Goal: Information Seeking & Learning: Understand process/instructions

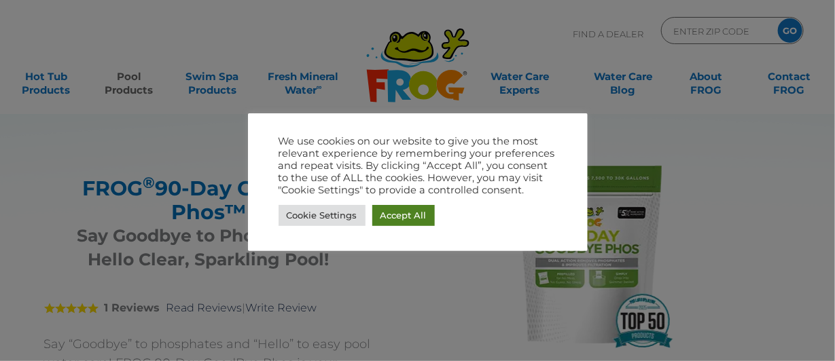
click at [414, 213] on link "Accept All" at bounding box center [403, 215] width 62 height 21
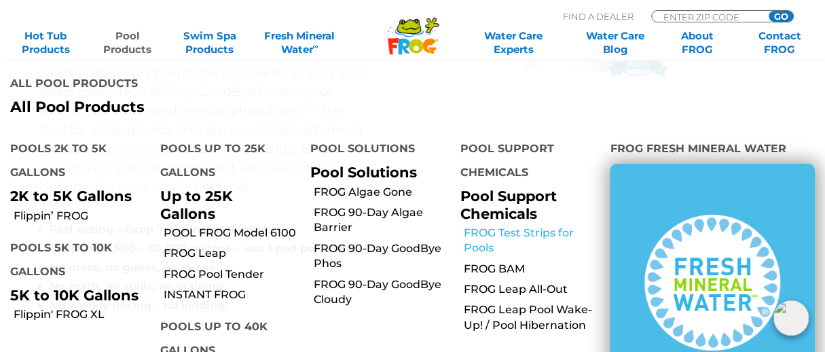
scroll to position [407, 0]
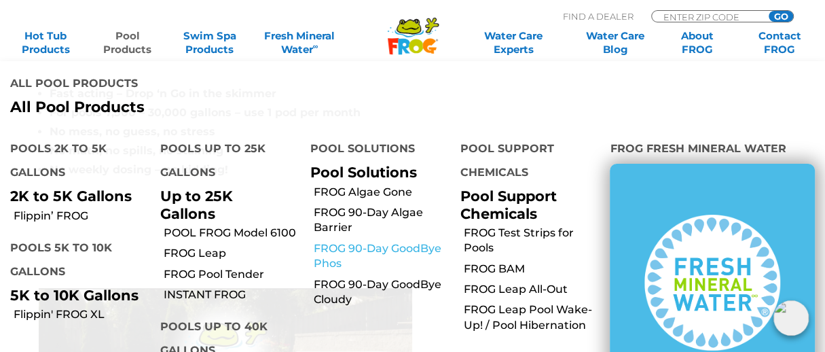
click at [365, 251] on link "FROG 90-Day GoodBye Phos" at bounding box center [382, 256] width 137 height 31
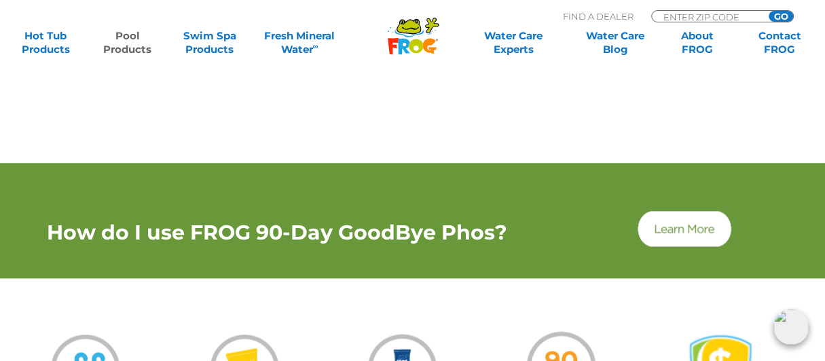
scroll to position [951, 0]
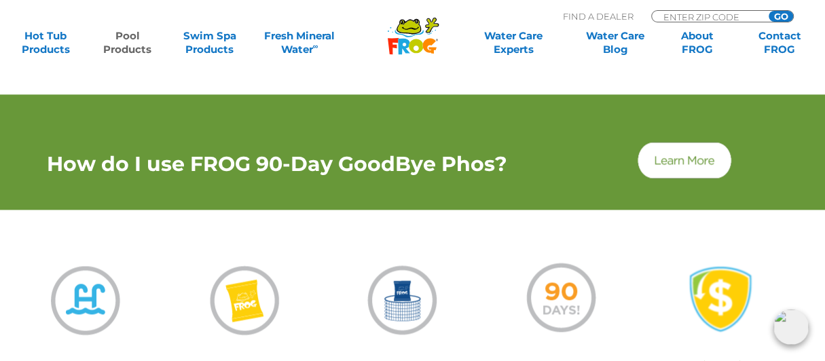
click at [477, 162] on h2 "How do I use FROG 90-Day GoodBye Phos?" at bounding box center [276, 164] width 475 height 24
click at [662, 163] on img at bounding box center [685, 160] width 98 height 41
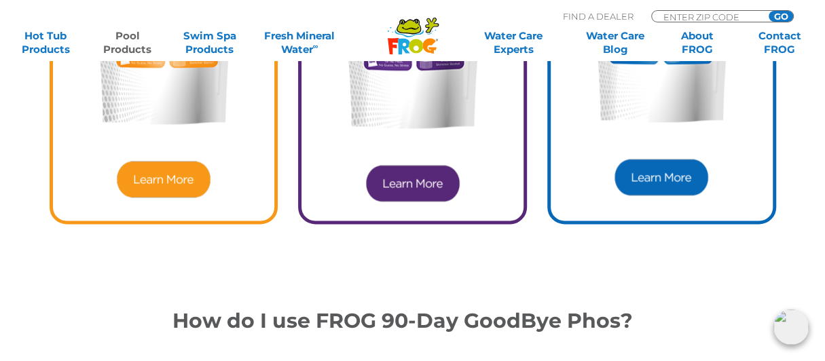
scroll to position [4075, 0]
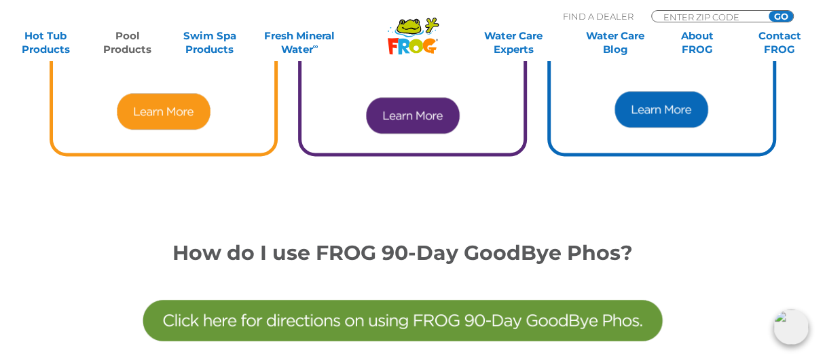
click at [405, 312] on img at bounding box center [403, 321] width 530 height 112
